Goal: Use online tool/utility: Utilize a website feature to perform a specific function

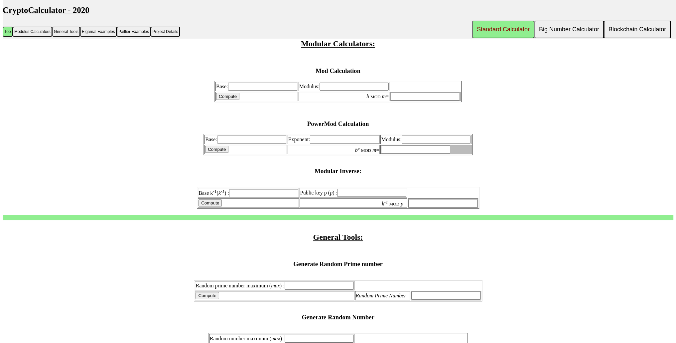
scroll to position [233, 0]
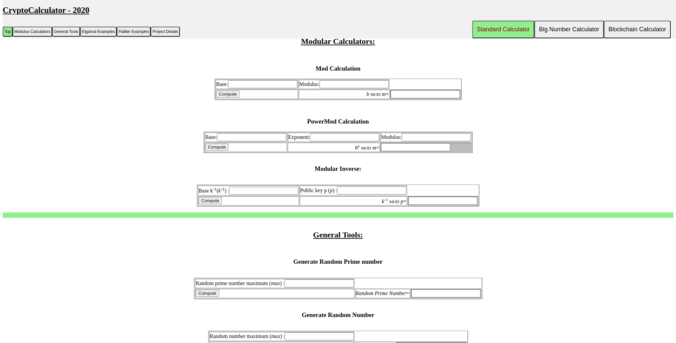
click at [261, 138] on input "Base:" at bounding box center [251, 137] width 69 height 8
paste input "7019 ^ 3180"
click at [270, 138] on input "7019 ^ 3180" at bounding box center [251, 137] width 69 height 8
drag, startPoint x: 274, startPoint y: 138, endPoint x: 236, endPoint y: 138, distance: 38.3
click at [236, 138] on input "7019 ^ 3180" at bounding box center [251, 137] width 69 height 8
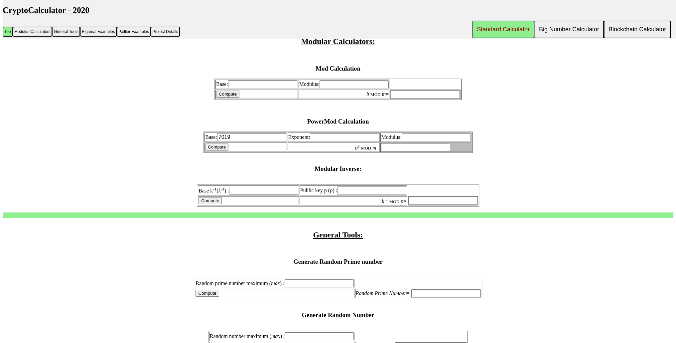
type input "7019"
click at [330, 137] on input "Exponent:" at bounding box center [344, 137] width 69 height 8
paste input "7019 ^ 3180"
drag, startPoint x: 331, startPoint y: 140, endPoint x: 286, endPoint y: 141, distance: 44.6
click at [286, 141] on tr "Base: 7019 Exponent: 7019 ^ 3180 Modulus:" at bounding box center [338, 136] width 267 height 9
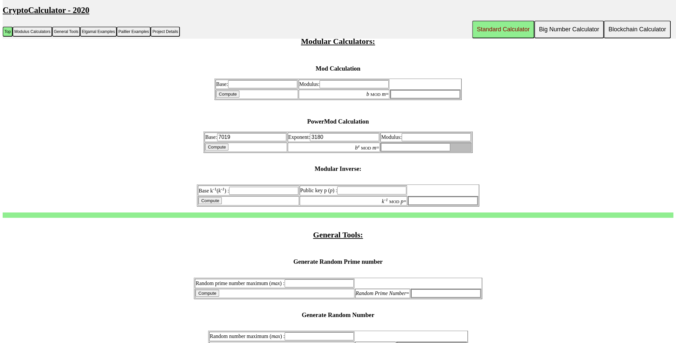
type input "3180"
click at [416, 138] on input "Modulus:" at bounding box center [436, 137] width 69 height 8
click at [418, 137] on input "Modulus:" at bounding box center [436, 137] width 69 height 8
paste input "42,601,729"
type input "42,601,729"
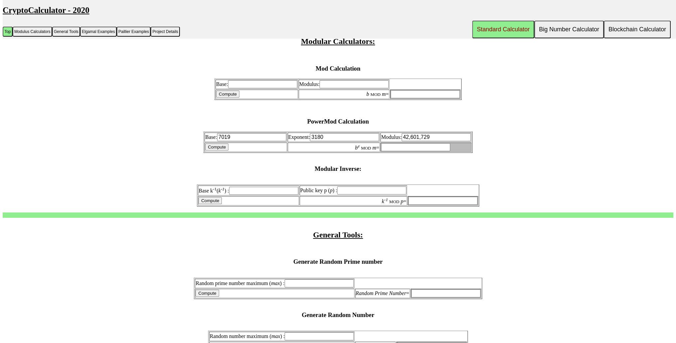
click at [228, 147] on input "Compute" at bounding box center [216, 146] width 23 height 7
type input "NaN"
click at [390, 147] on input "NaN" at bounding box center [415, 147] width 69 height 8
drag, startPoint x: 381, startPoint y: 147, endPoint x: 399, endPoint y: 147, distance: 17.6
click at [404, 145] on tr "Compute b e MOD m = NaN" at bounding box center [338, 146] width 267 height 9
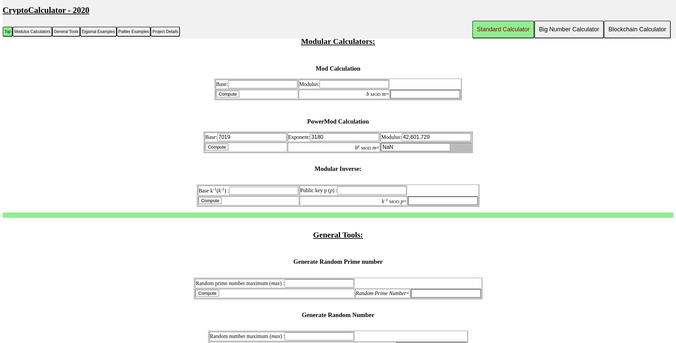
click at [219, 148] on input "Compute" at bounding box center [216, 146] width 23 height 7
click at [226, 146] on input "Compute" at bounding box center [216, 146] width 23 height 7
click at [454, 147] on td "NaN" at bounding box center [426, 146] width 91 height 9
drag, startPoint x: 420, startPoint y: 147, endPoint x: 385, endPoint y: 149, distance: 35.6
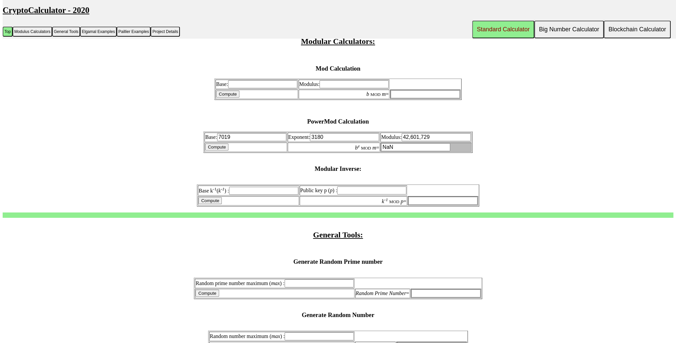
click at [386, 149] on input "NaN" at bounding box center [415, 147] width 69 height 8
click at [386, 147] on input "NaN" at bounding box center [415, 147] width 69 height 8
